Goal: Obtain resource: Download file/media

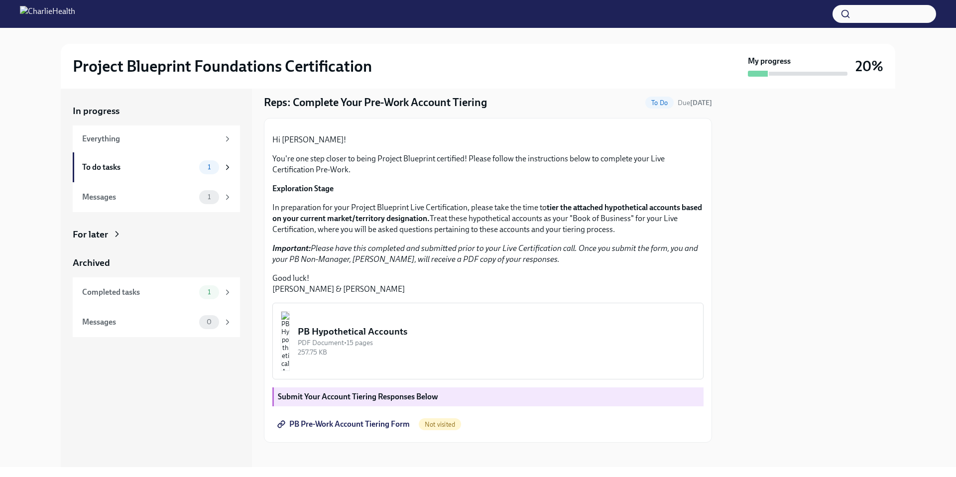
scroll to position [30, 0]
click at [437, 175] on p "You're one step closer to being Project Blueprint certified! Please follow the …" at bounding box center [487, 164] width 431 height 22
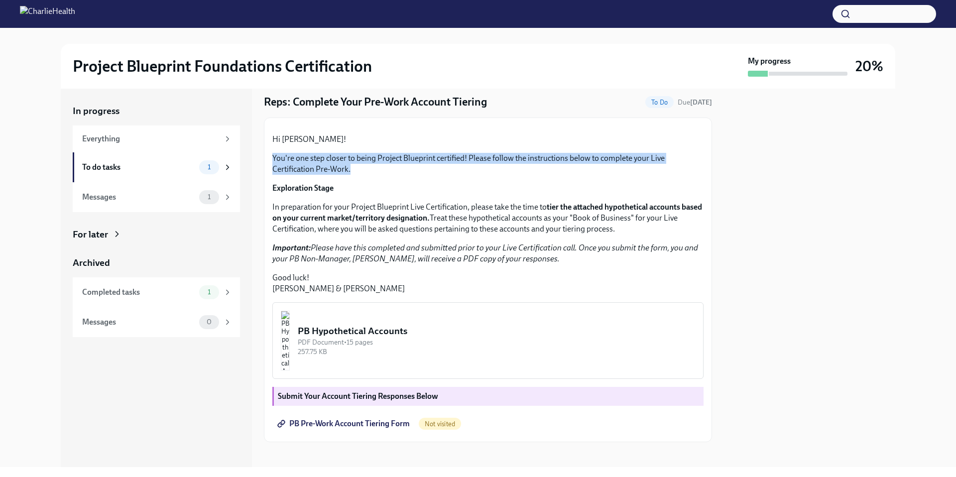
click at [437, 175] on p "You're one step closer to being Project Blueprint certified! Please follow the …" at bounding box center [487, 164] width 431 height 22
click at [419, 282] on div "Hi [PERSON_NAME]! You're one step closer to being Project Blueprint certified! …" at bounding box center [487, 214] width 431 height 160
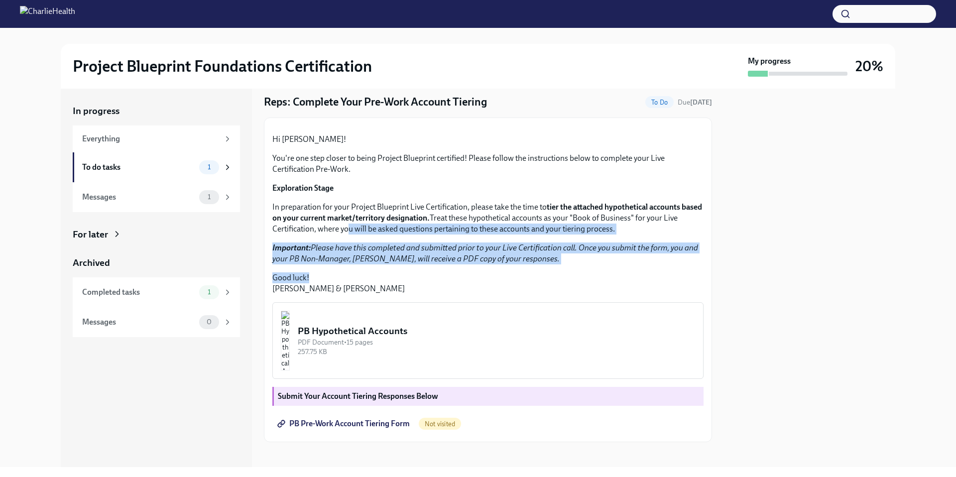
drag, startPoint x: 366, startPoint y: 345, endPoint x: 374, endPoint y: 376, distance: 32.5
click at [374, 294] on div "Hi [PERSON_NAME]! You're one step closer to being Project Blueprint certified! …" at bounding box center [487, 214] width 431 height 160
click at [375, 294] on p "Good luck! [PERSON_NAME] & [PERSON_NAME]" at bounding box center [487, 283] width 431 height 22
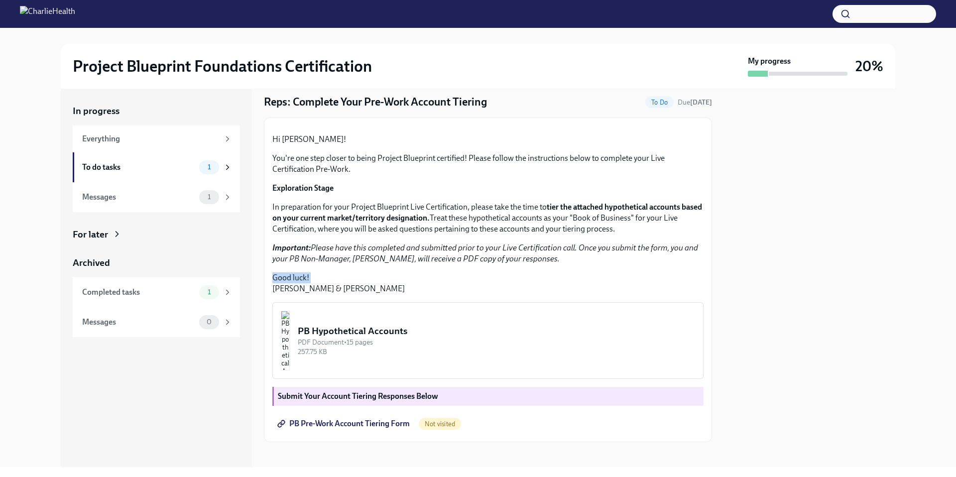
click at [374, 294] on p "Good luck! [PERSON_NAME] & [PERSON_NAME]" at bounding box center [487, 283] width 431 height 22
click at [367, 235] on p "In preparation for your Project Blueprint Live Certification, please take the t…" at bounding box center [487, 218] width 431 height 33
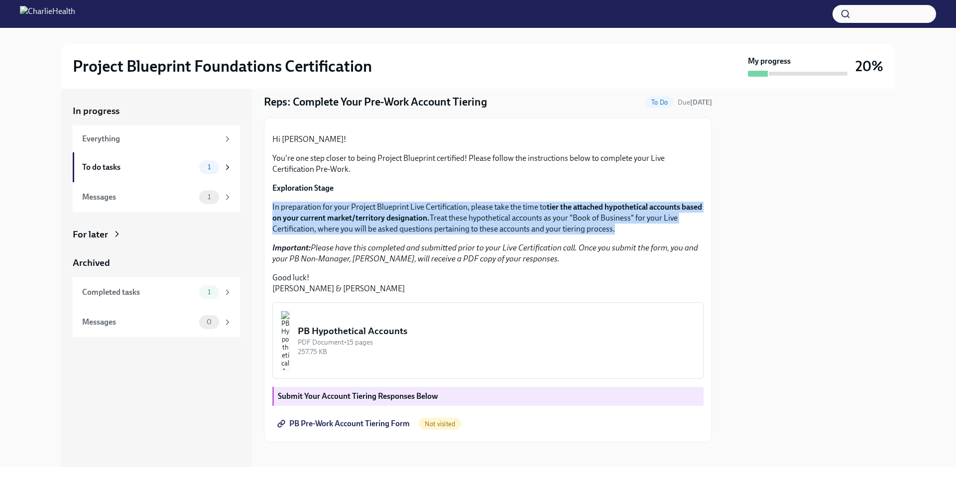
click at [367, 235] on p "In preparation for your Project Blueprint Live Certification, please take the t…" at bounding box center [487, 218] width 431 height 33
click at [373, 235] on p "In preparation for your Project Blueprint Live Certification, please take the t…" at bounding box center [487, 218] width 431 height 33
drag, startPoint x: 372, startPoint y: 323, endPoint x: 373, endPoint y: 357, distance: 33.4
click at [373, 294] on div "Hi [PERSON_NAME]! You're one step closer to being Project Blueprint certified! …" at bounding box center [487, 214] width 431 height 160
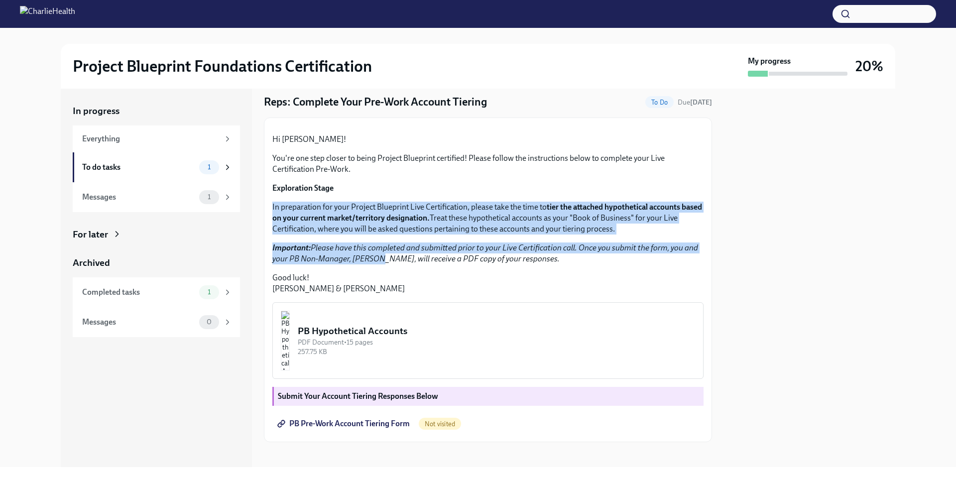
click at [373, 263] on em "Important: Please have this completed and submitted prior to your Live Certific…" at bounding box center [485, 253] width 426 height 20
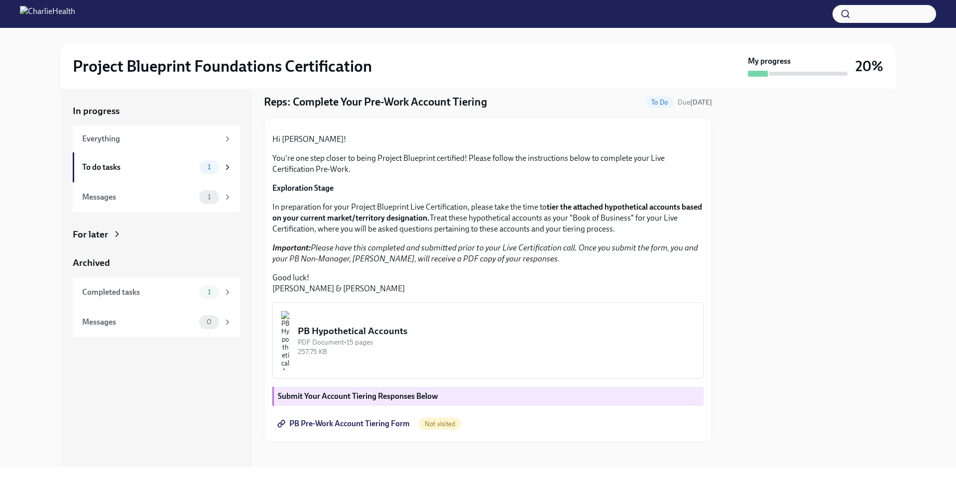
click at [371, 264] on p "Important: Please have this completed and submitted prior to your Live Certific…" at bounding box center [487, 253] width 431 height 22
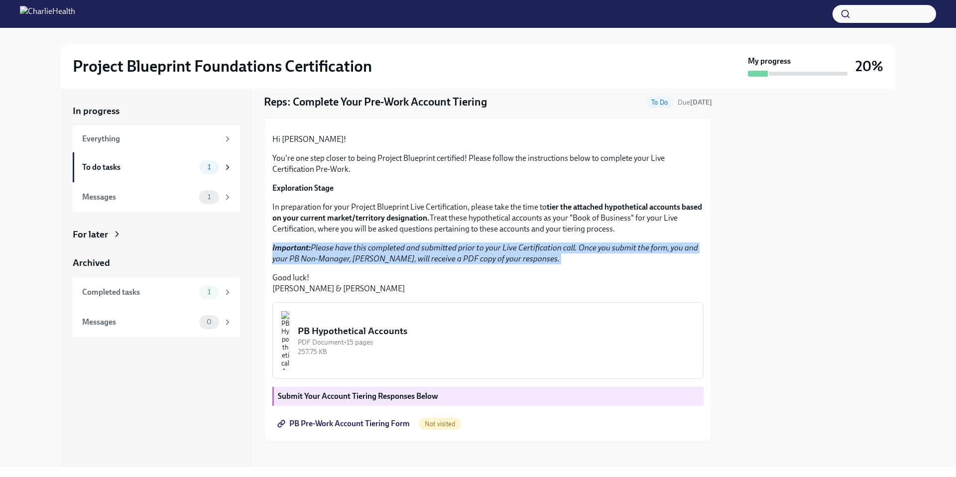
click at [371, 264] on p "Important: Please have this completed and submitted prior to your Live Certific…" at bounding box center [487, 253] width 431 height 22
click at [374, 263] on em "Important: Please have this completed and submitted prior to your Live Certific…" at bounding box center [485, 253] width 426 height 20
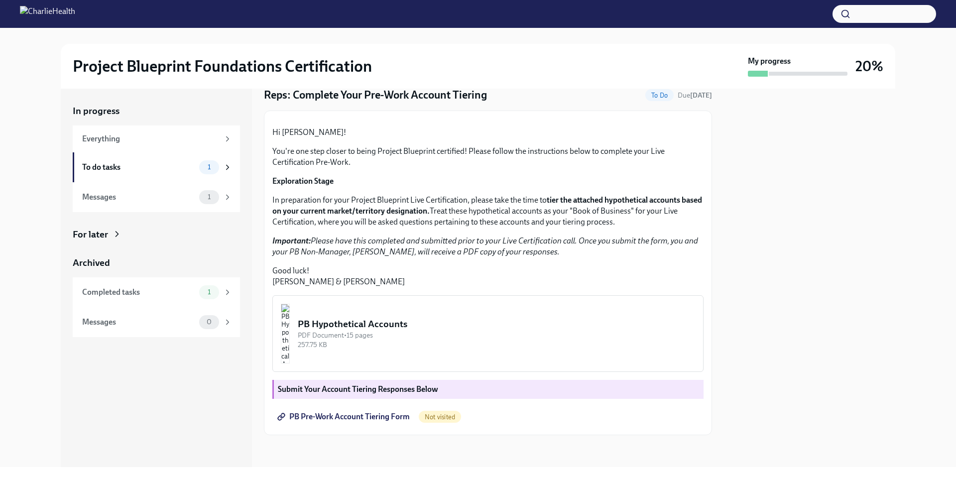
scroll to position [140, 0]
click at [432, 314] on button "PB Hypothetical Accounts PDF Document • 15 pages 257.75 KB" at bounding box center [487, 333] width 431 height 77
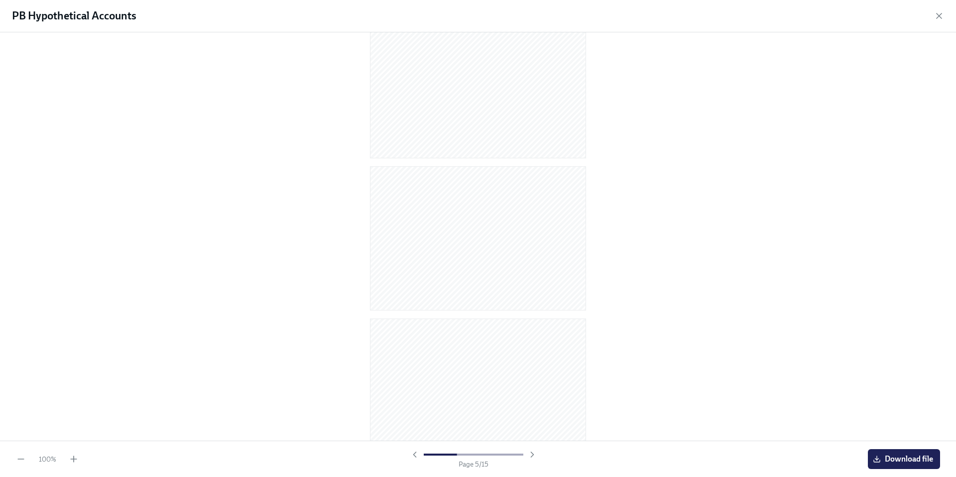
scroll to position [1725, 0]
click at [935, 12] on icon "button" at bounding box center [939, 16] width 10 height 10
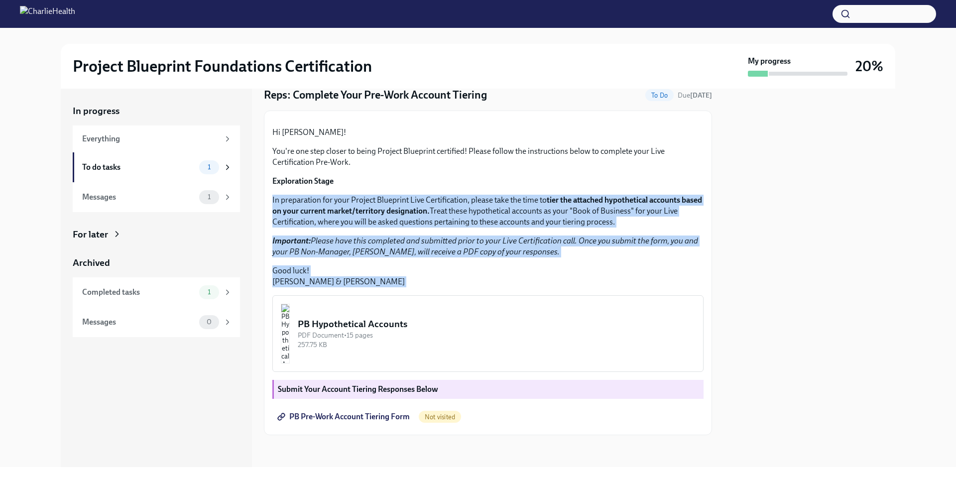
drag, startPoint x: 381, startPoint y: 188, endPoint x: 437, endPoint y: 309, distance: 133.2
click at [436, 310] on div "Hi [PERSON_NAME]! You're one step closer to being Project Blueprint certified! …" at bounding box center [487, 273] width 431 height 308
click at [564, 217] on p "In preparation for your Project Blueprint Live Certification, please take the t…" at bounding box center [487, 211] width 431 height 33
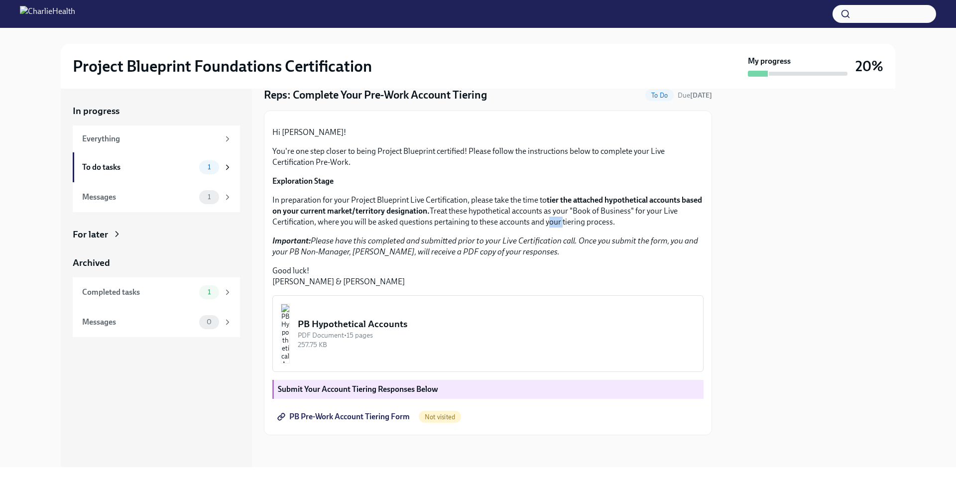
click at [564, 217] on p "In preparation for your Project Blueprint Live Certification, please take the t…" at bounding box center [487, 211] width 431 height 33
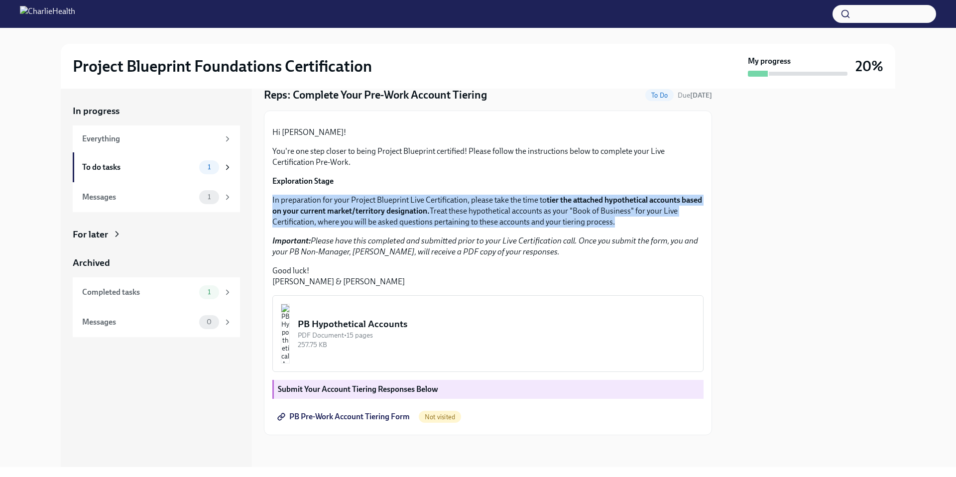
click at [564, 217] on p "In preparation for your Project Blueprint Live Certification, please take the t…" at bounding box center [487, 211] width 431 height 33
click at [559, 198] on strong "tier the attached hypothetical accounts based on your current market/territory …" at bounding box center [487, 205] width 430 height 20
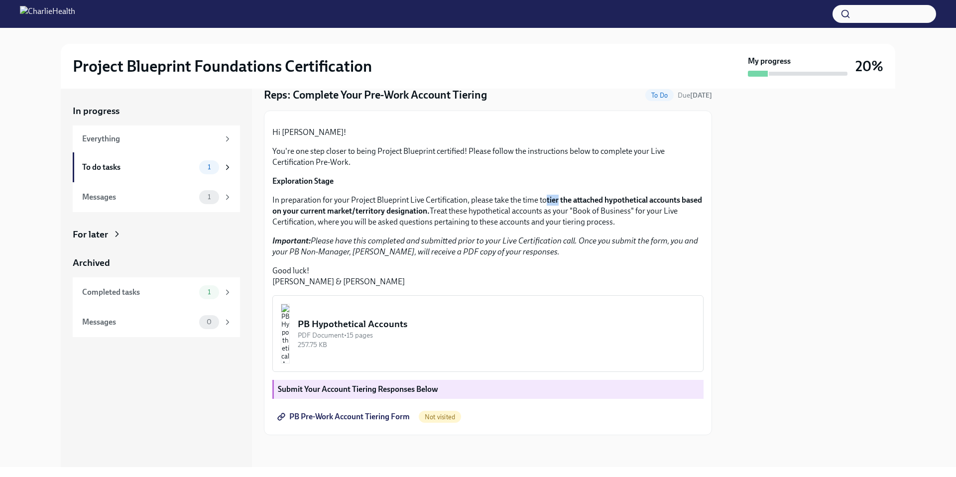
click at [559, 198] on strong "tier the attached hypothetical accounts based on your current market/territory …" at bounding box center [487, 205] width 430 height 20
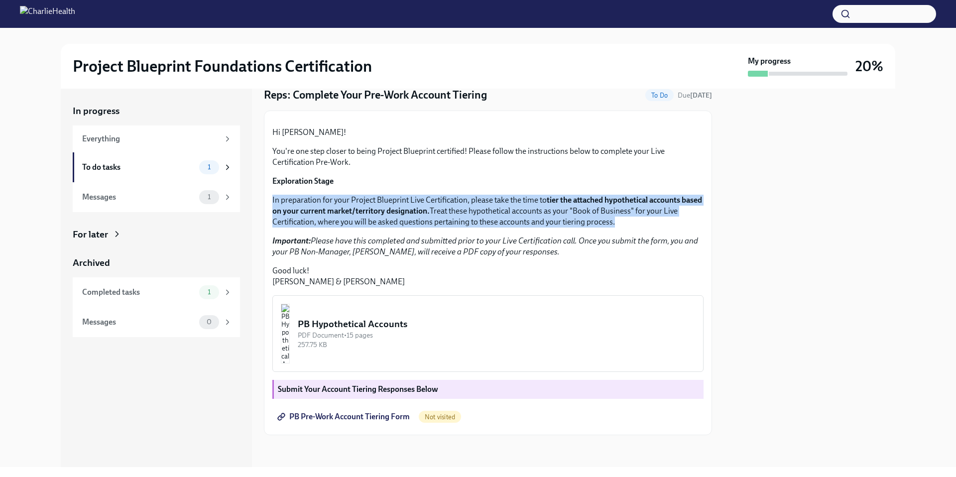
click at [559, 198] on strong "tier the attached hypothetical accounts based on your current market/territory …" at bounding box center [487, 205] width 430 height 20
click at [554, 195] on p "In preparation for your Project Blueprint Live Certification, please take the t…" at bounding box center [487, 211] width 431 height 33
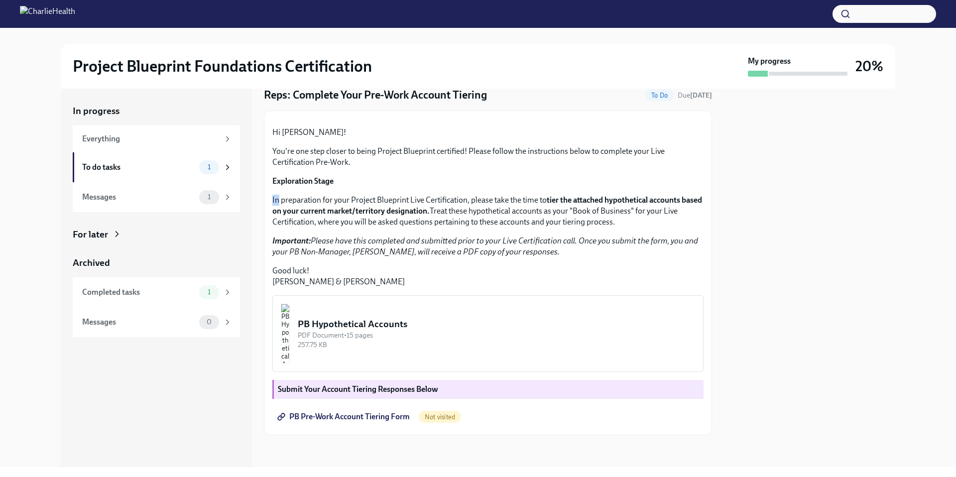
click at [554, 195] on p "In preparation for your Project Blueprint Live Certification, please take the t…" at bounding box center [487, 211] width 431 height 33
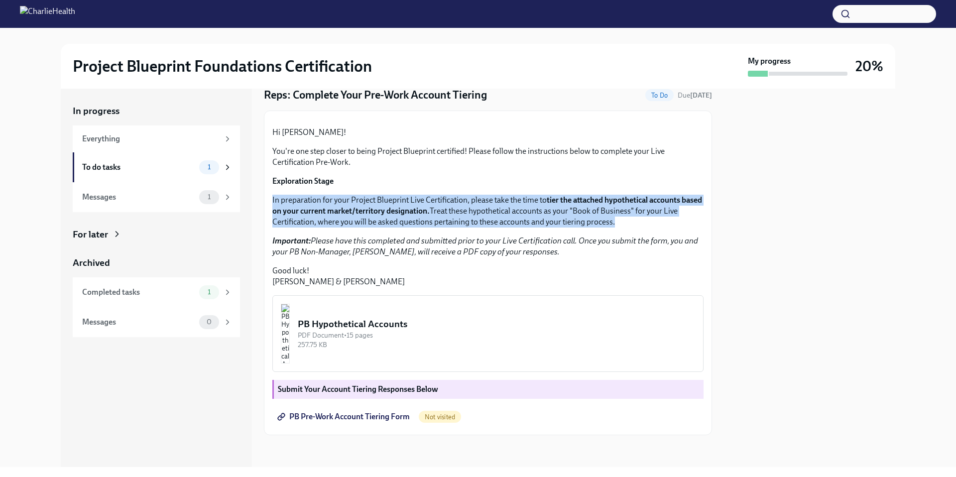
click at [554, 195] on p "In preparation for your Project Blueprint Live Certification, please take the t…" at bounding box center [487, 211] width 431 height 33
click at [553, 205] on p "In preparation for your Project Blueprint Live Certification, please take the t…" at bounding box center [487, 211] width 431 height 33
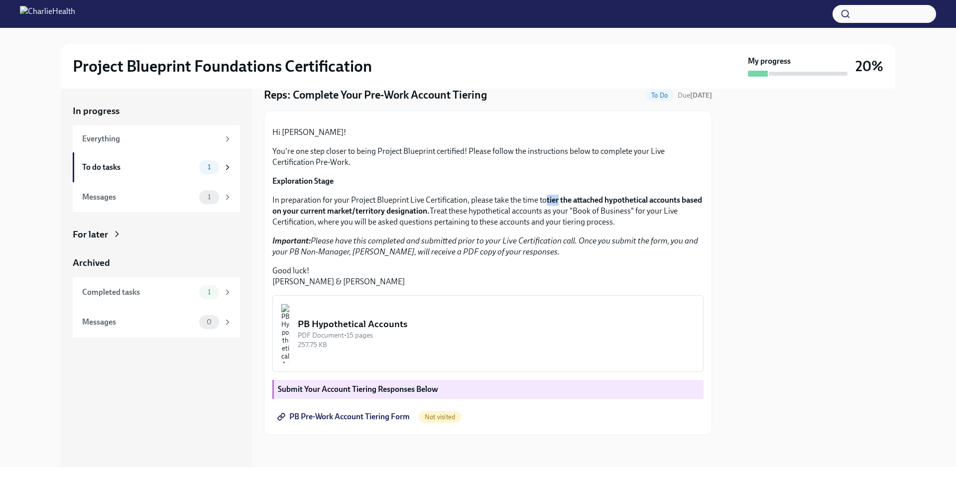
click at [553, 205] on p "In preparation for your Project Blueprint Live Certification, please take the t…" at bounding box center [487, 211] width 431 height 33
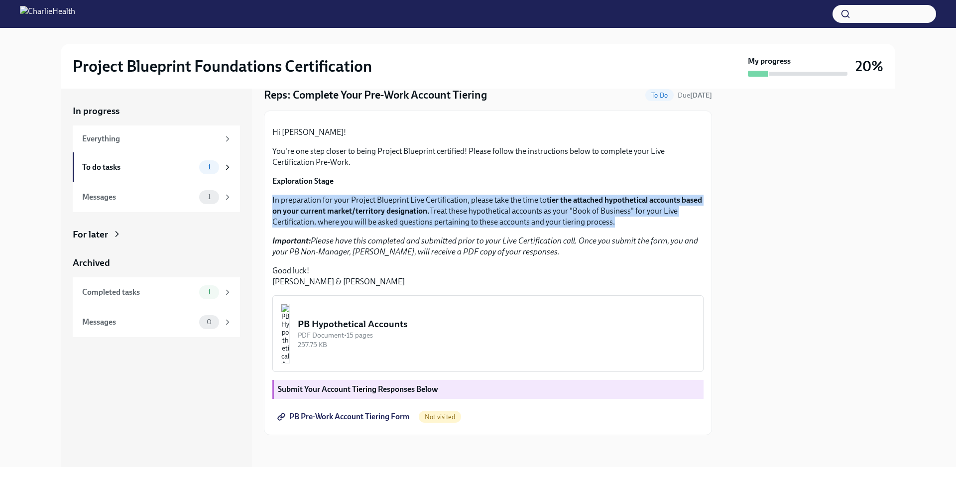
click at [553, 205] on p "In preparation for your Project Blueprint Live Certification, please take the t…" at bounding box center [487, 211] width 431 height 33
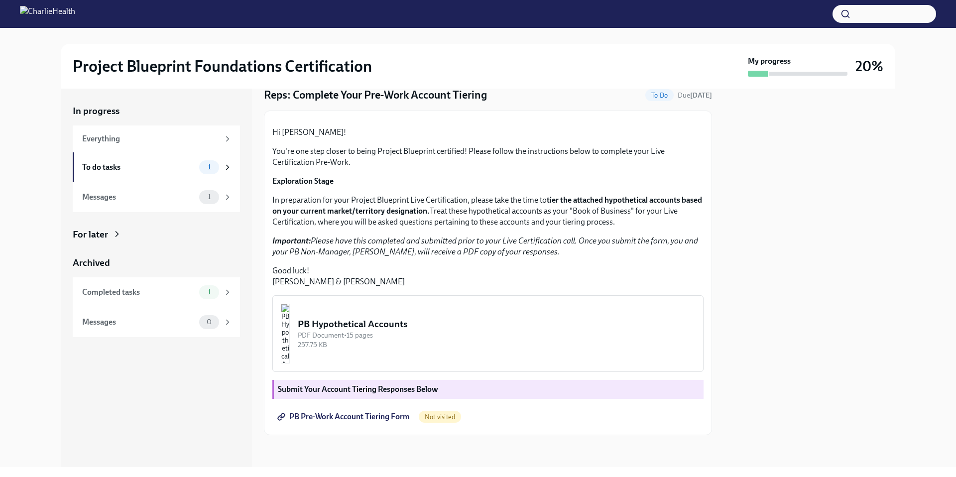
click at [471, 259] on div "Hi [PERSON_NAME]! You're one step closer to being Project Blueprint certified! …" at bounding box center [487, 207] width 431 height 160
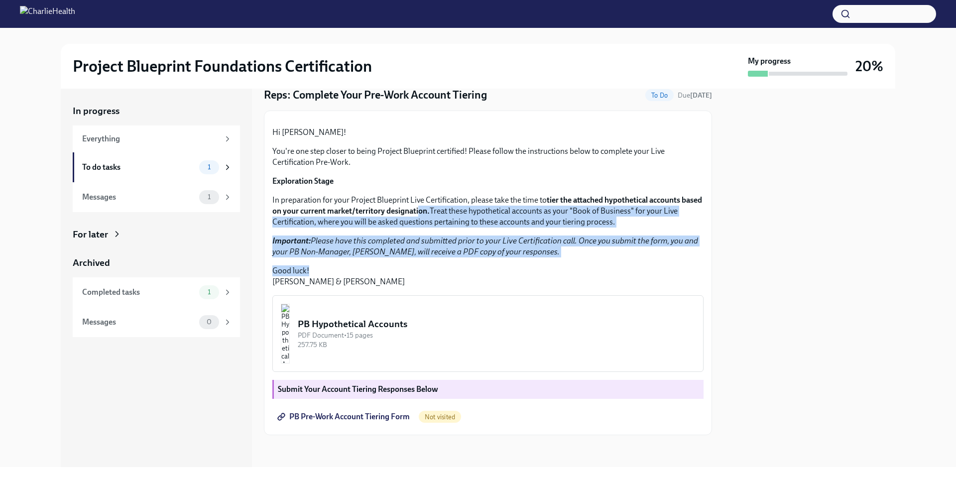
drag, startPoint x: 443, startPoint y: 209, endPoint x: 463, endPoint y: 276, distance: 69.8
click at [463, 276] on div "Hi [PERSON_NAME]! You're one step closer to being Project Blueprint certified! …" at bounding box center [487, 207] width 431 height 160
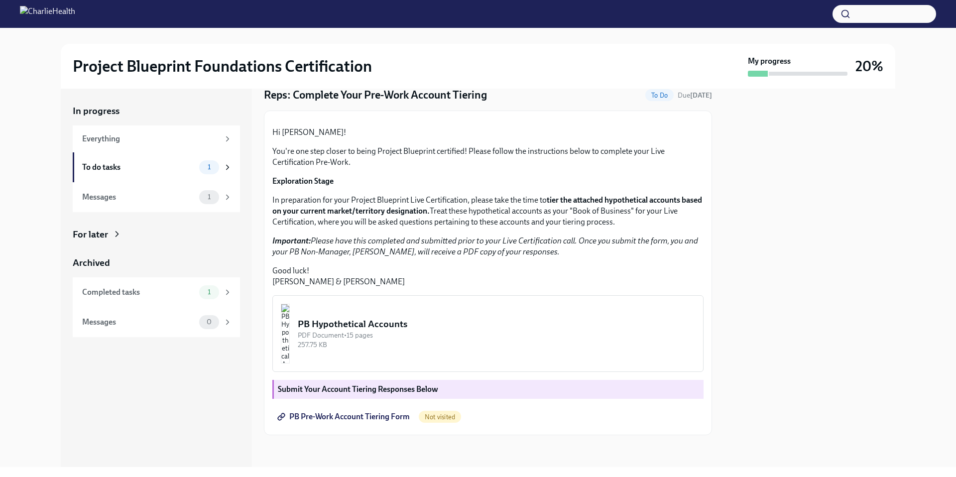
click at [459, 274] on p "Good luck! [PERSON_NAME] & [PERSON_NAME]" at bounding box center [487, 276] width 431 height 22
click at [450, 233] on div "Hi [PERSON_NAME]! You're one step closer to being Project Blueprint certified! …" at bounding box center [487, 207] width 431 height 160
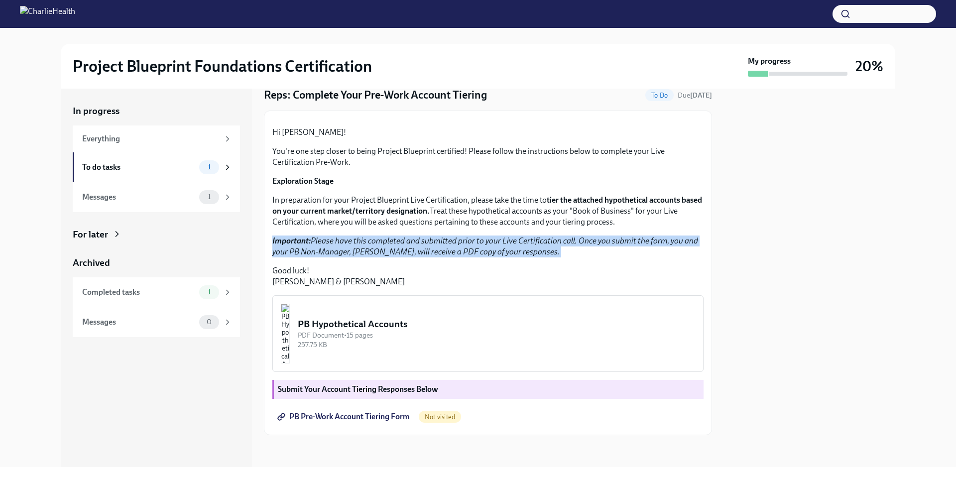
click at [450, 233] on div "Hi [PERSON_NAME]! You're one step closer to being Project Blueprint certified! …" at bounding box center [487, 207] width 431 height 160
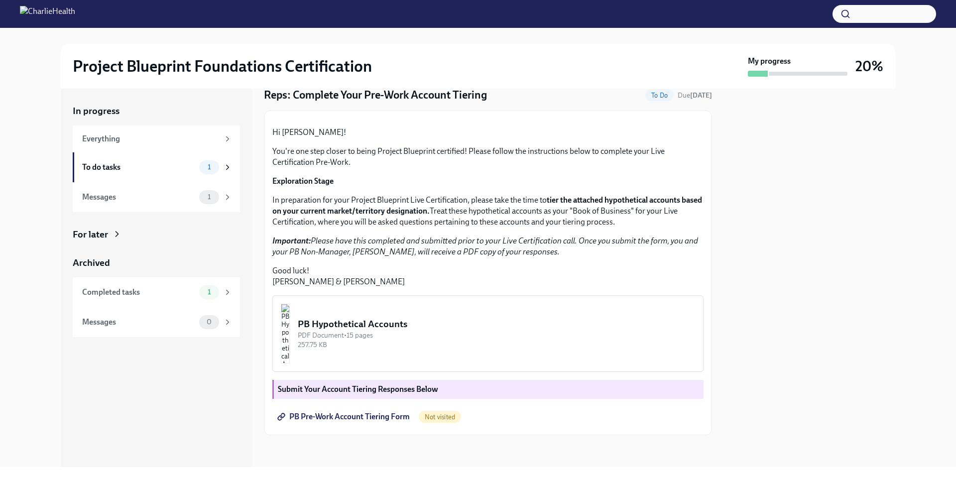
click at [450, 197] on p "In preparation for your Project Blueprint Live Certification, please take the t…" at bounding box center [487, 211] width 431 height 33
click at [346, 417] on span "PB Pre-Work Account Tiering Form" at bounding box center [344, 417] width 130 height 10
click at [290, 347] on img "button" at bounding box center [285, 334] width 9 height 60
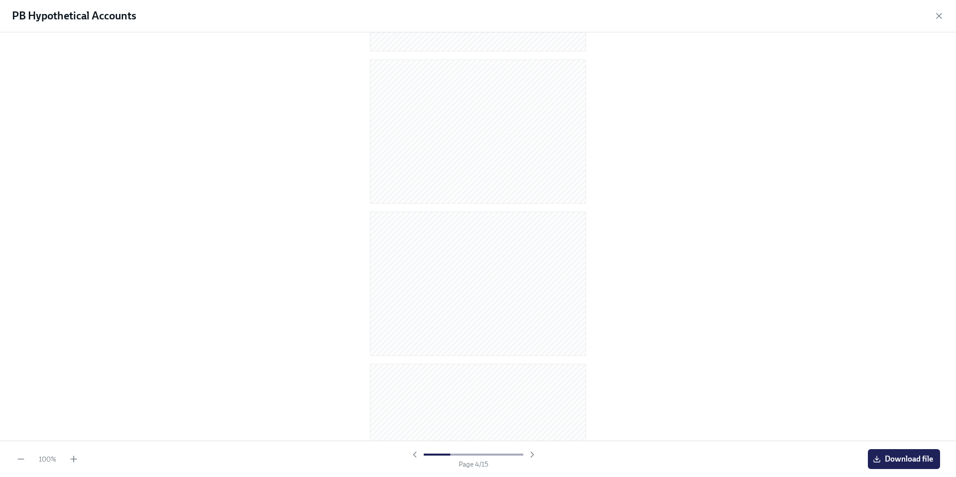
scroll to position [163, 0]
click at [529, 454] on icon "button" at bounding box center [532, 455] width 10 height 10
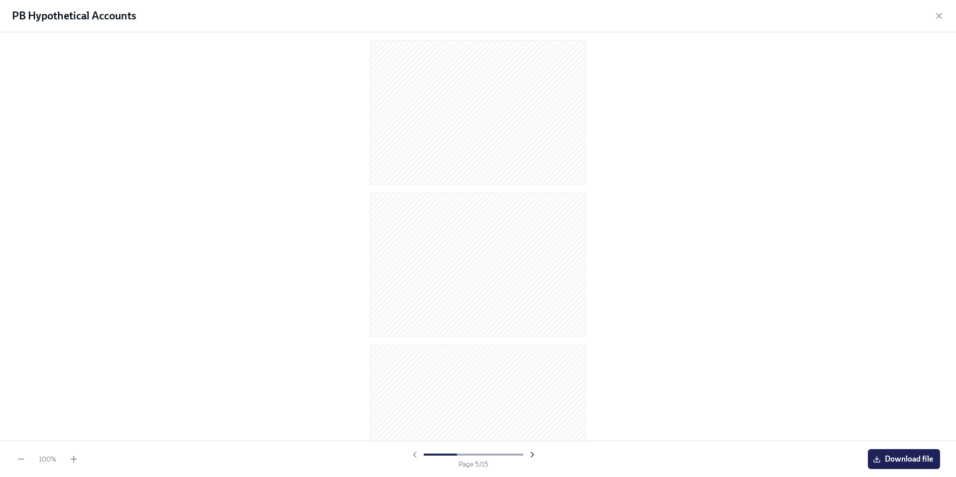
click at [529, 454] on icon "button" at bounding box center [532, 455] width 10 height 10
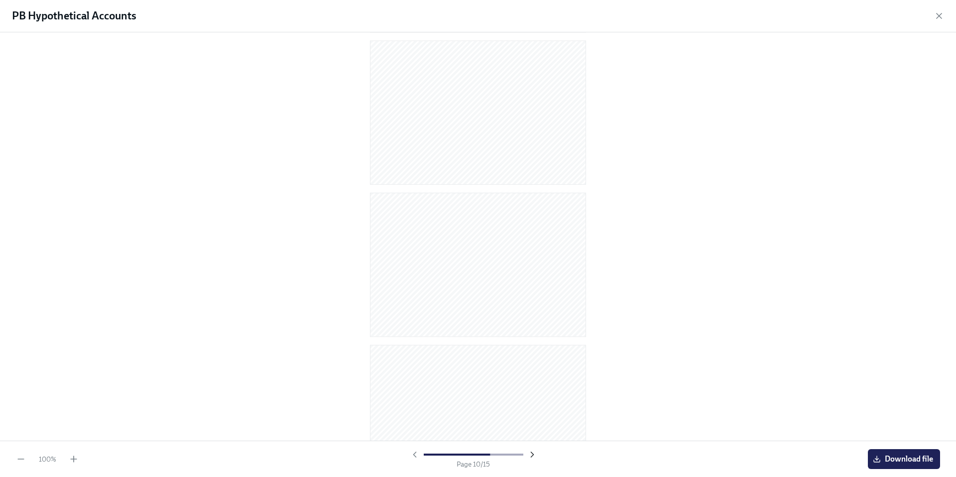
click at [529, 454] on icon "button" at bounding box center [532, 455] width 10 height 10
click at [530, 454] on icon "button" at bounding box center [532, 455] width 10 height 10
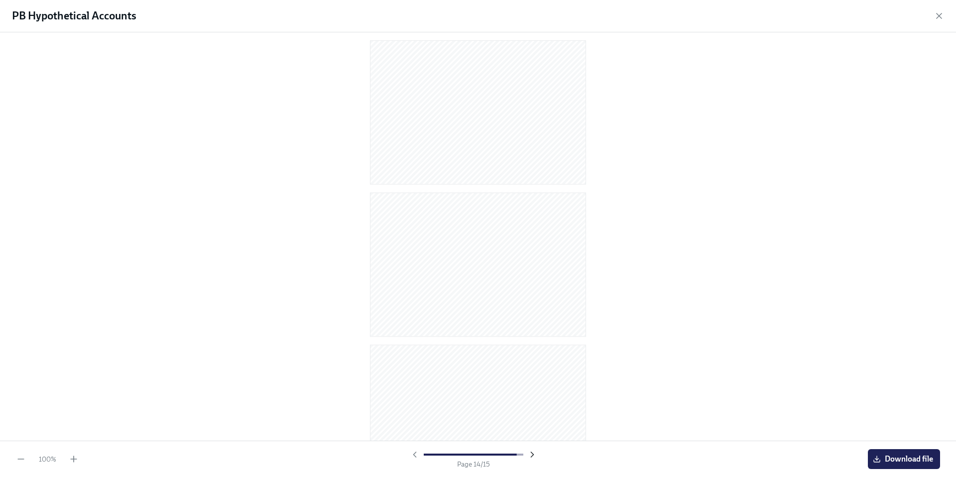
scroll to position [1883, 0]
click at [530, 454] on div at bounding box center [473, 455] width 127 height 10
